Goal: Task Accomplishment & Management: Complete application form

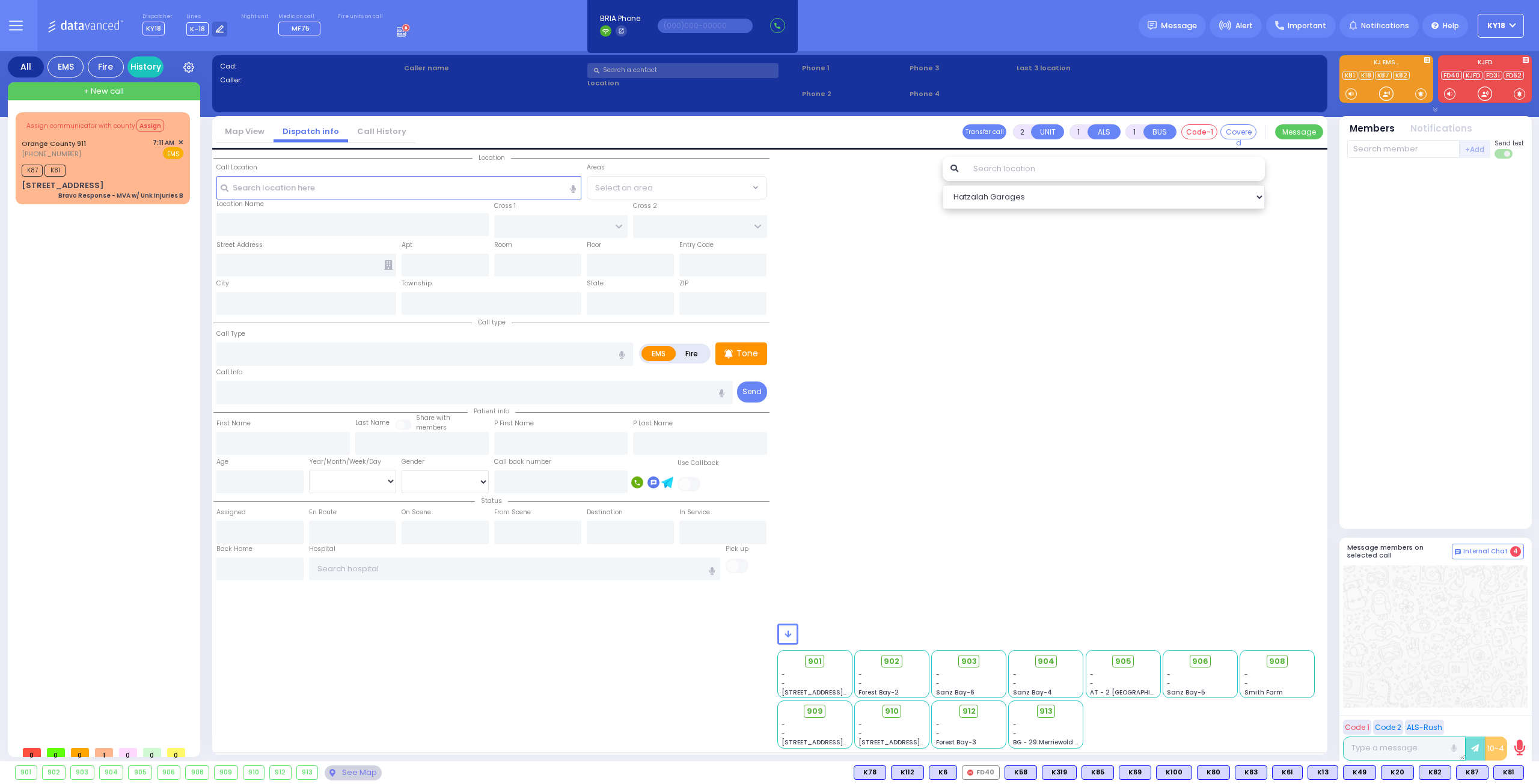
type input "6"
select select
type input "Bravo Response - MVA w/ Unk Injuries B"
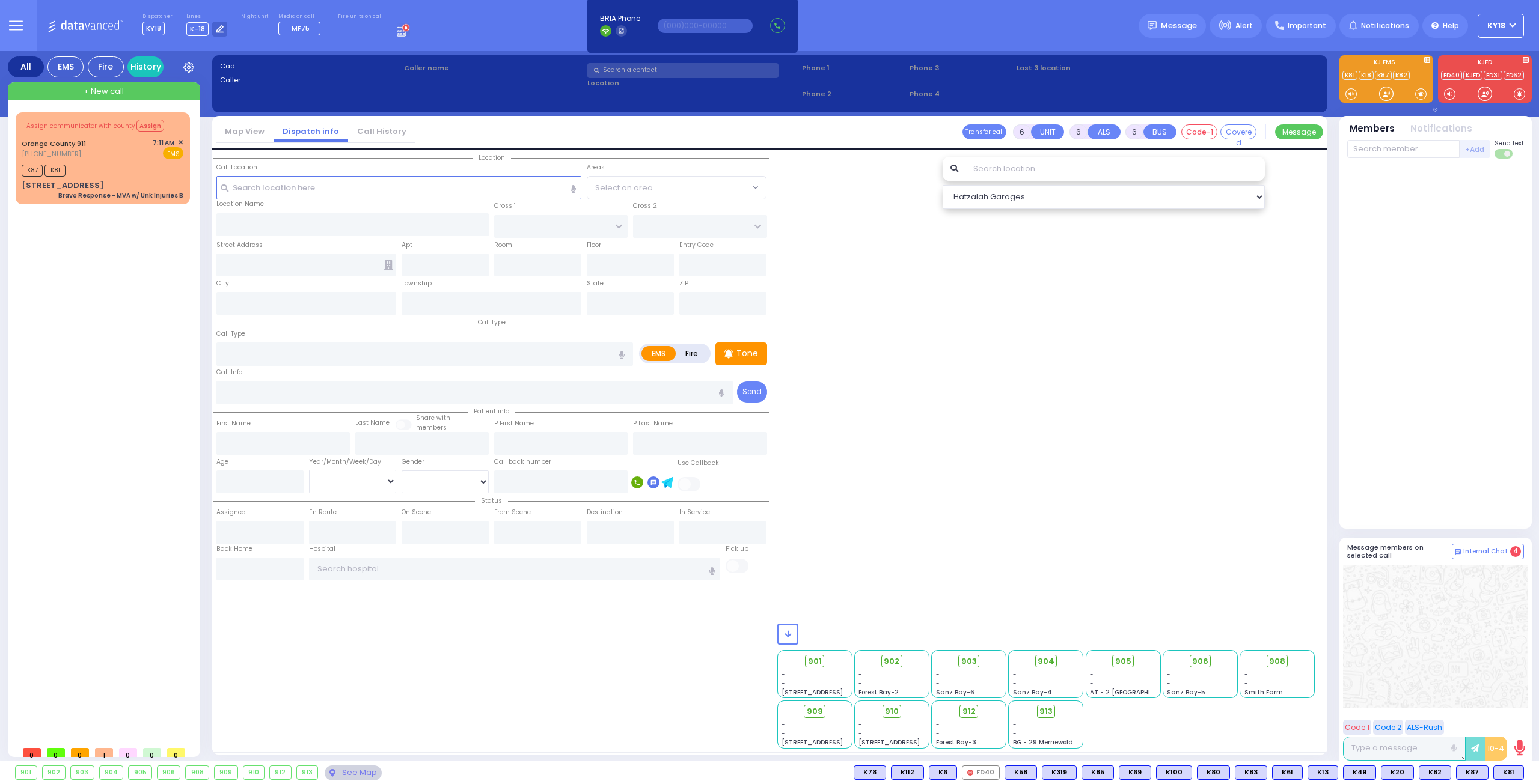
radio input "true"
type input "Nature: : Bravo Response - MVA w/ Unk Injuries B Address: : [STREET_ADDRESS]: :…"
select select
type input "07:17"
type input "[STREET_ADDRESS]"
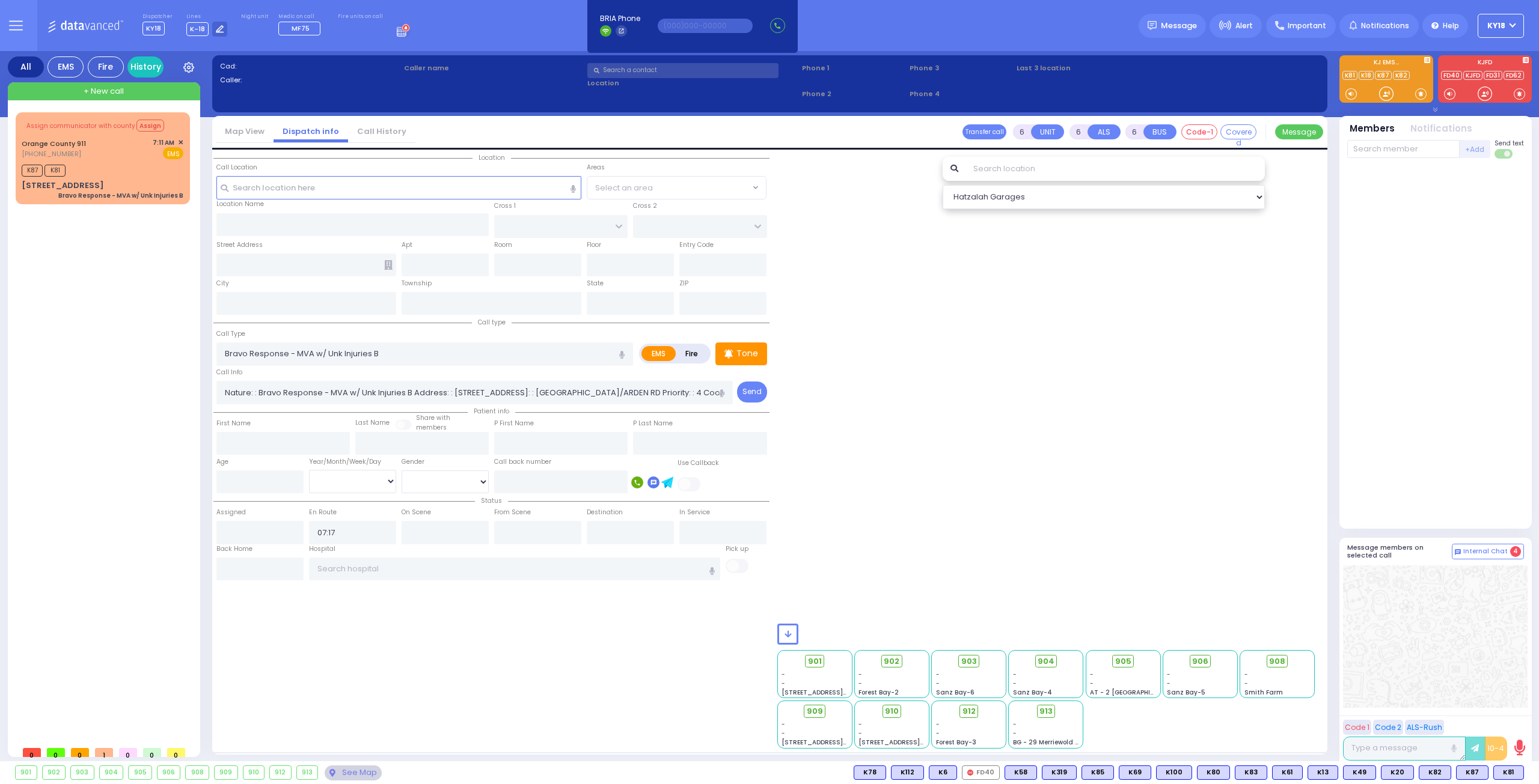
type input "Monroe"
type input "[US_STATE]"
type input "10926"
select select "Hatzalah Garages"
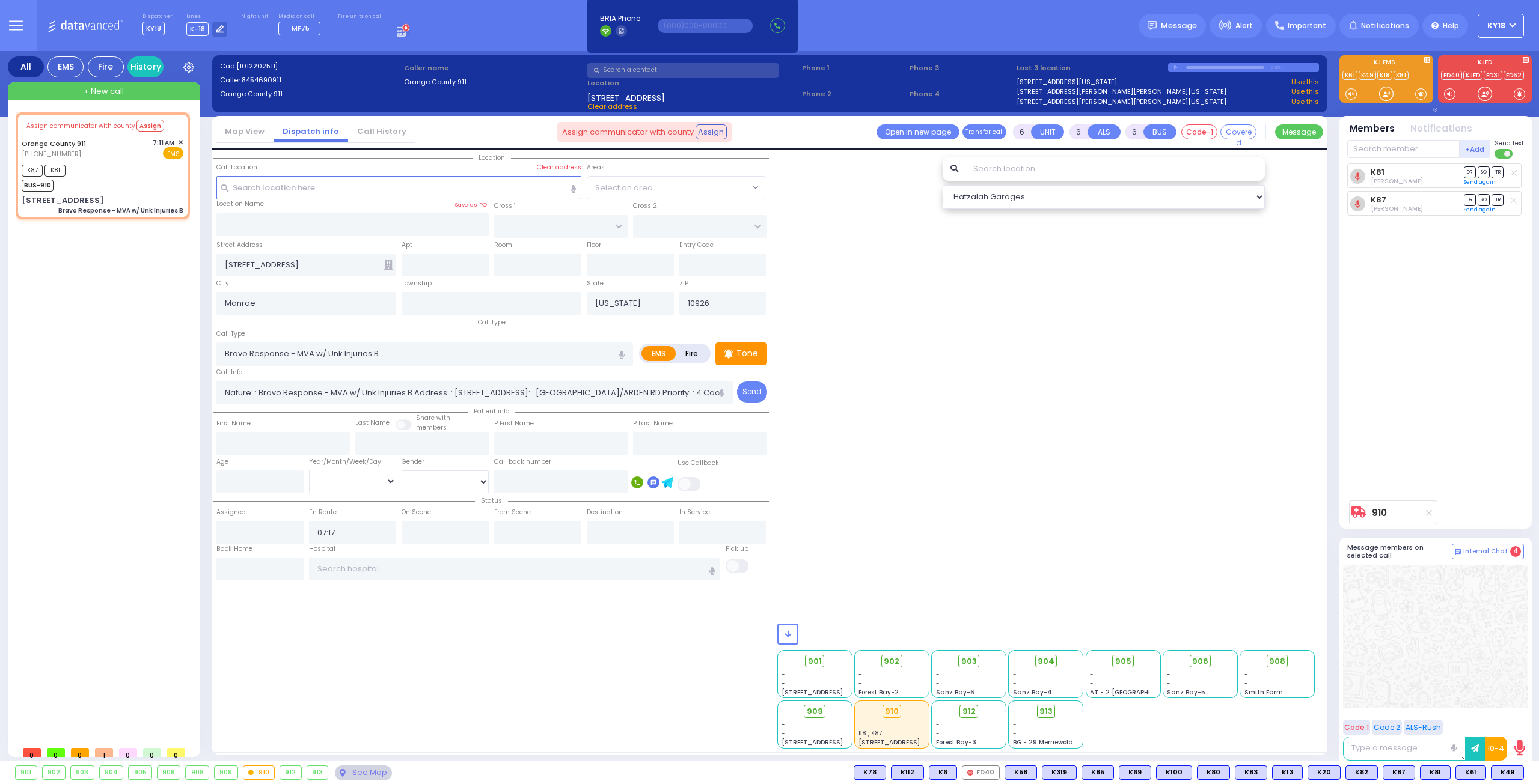
select select
radio input "true"
select select
select select "Hatzalah Garages"
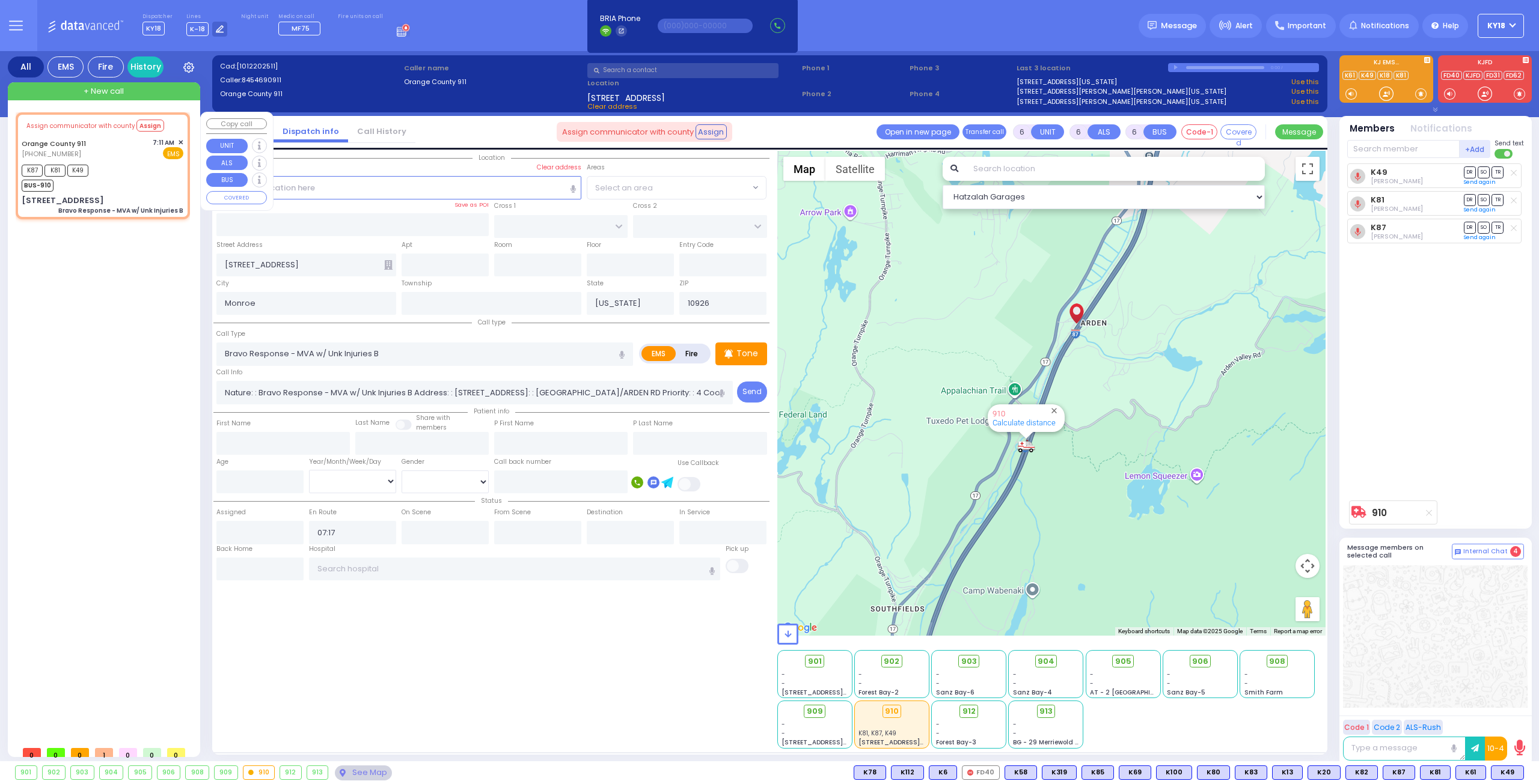
click at [166, 170] on div "K87 K81 K49 BUS-910" at bounding box center [102, 176] width 162 height 30
select select
radio input "true"
select select
select select "Hatzalah Garages"
